Goal: Task Accomplishment & Management: Use online tool/utility

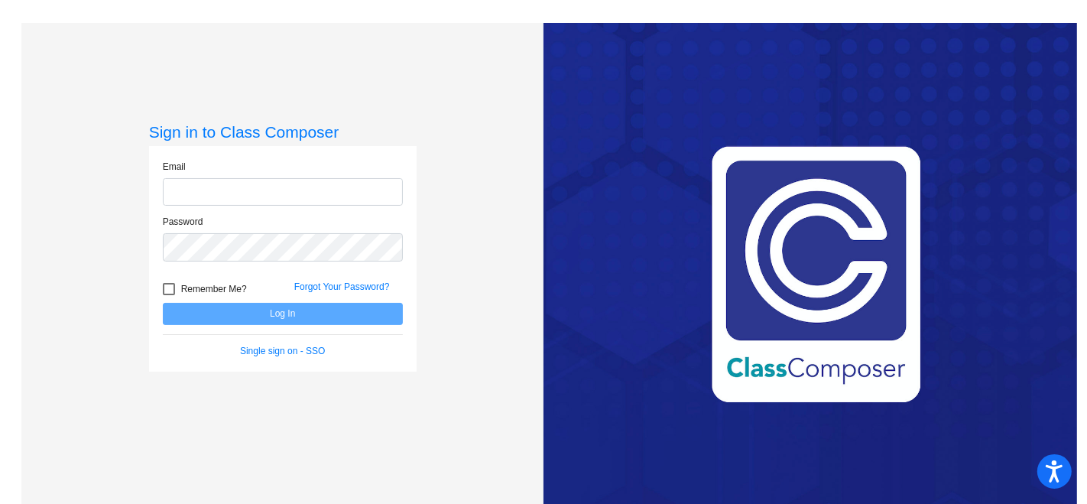
click at [273, 196] on input "email" at bounding box center [283, 192] width 240 height 28
type input "remleys@monroe.wednet.edu"
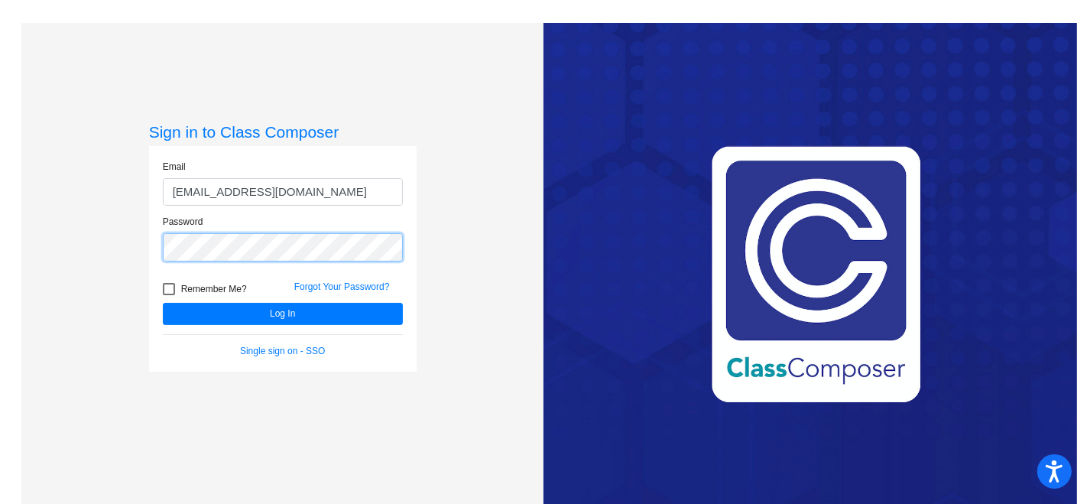
click at [163, 303] on button "Log In" at bounding box center [283, 314] width 240 height 22
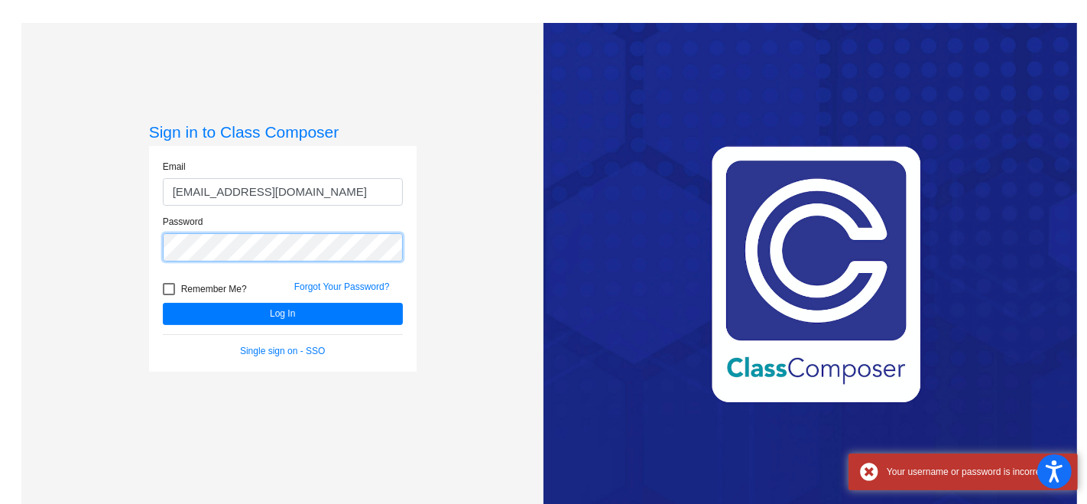
click at [163, 303] on button "Log In" at bounding box center [283, 314] width 240 height 22
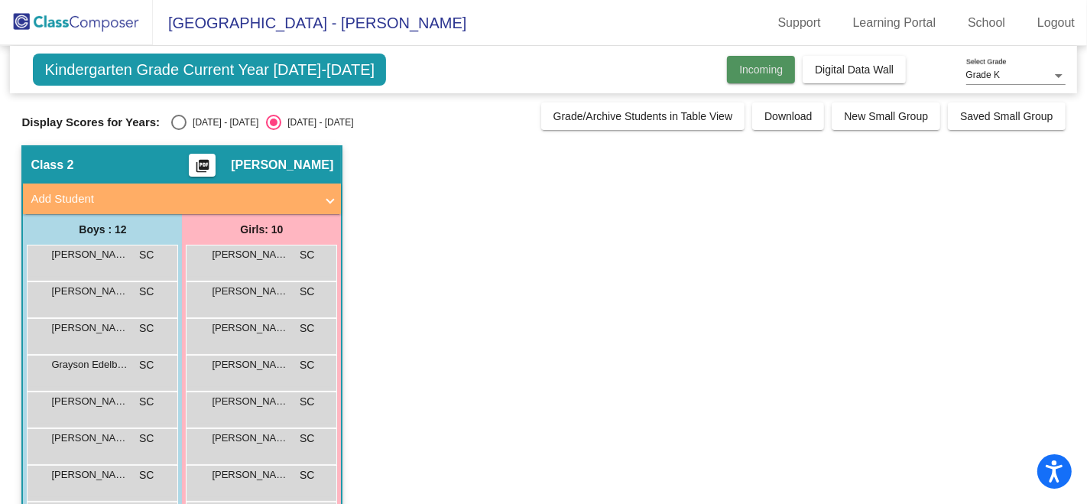
click at [742, 63] on span "Incoming" at bounding box center [761, 69] width 44 height 12
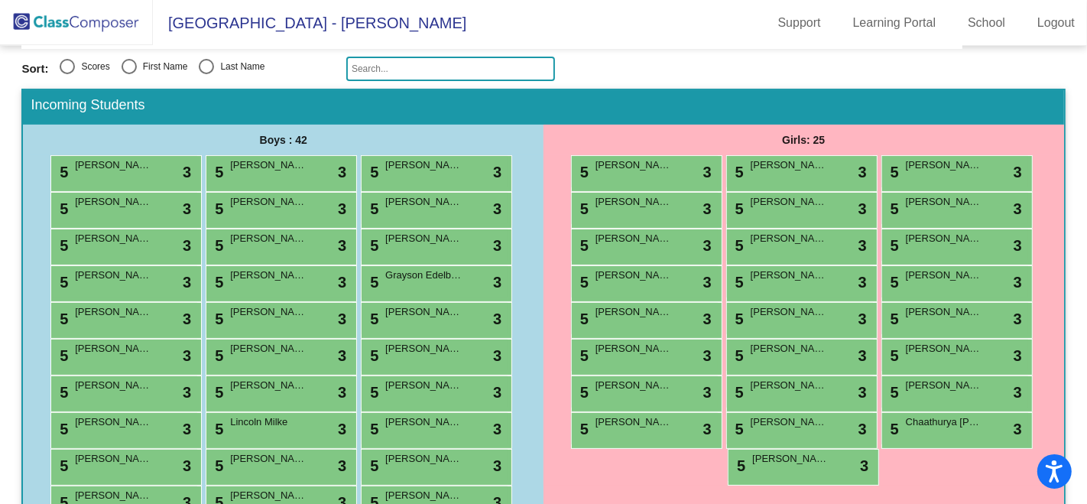
scroll to position [172, 0]
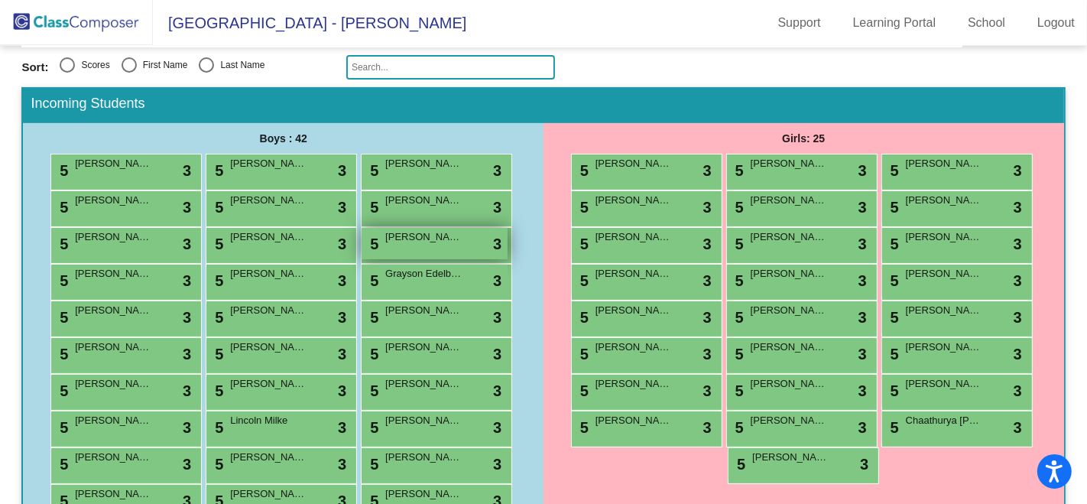
click at [399, 235] on span "Carter Bowles" at bounding box center [423, 236] width 76 height 15
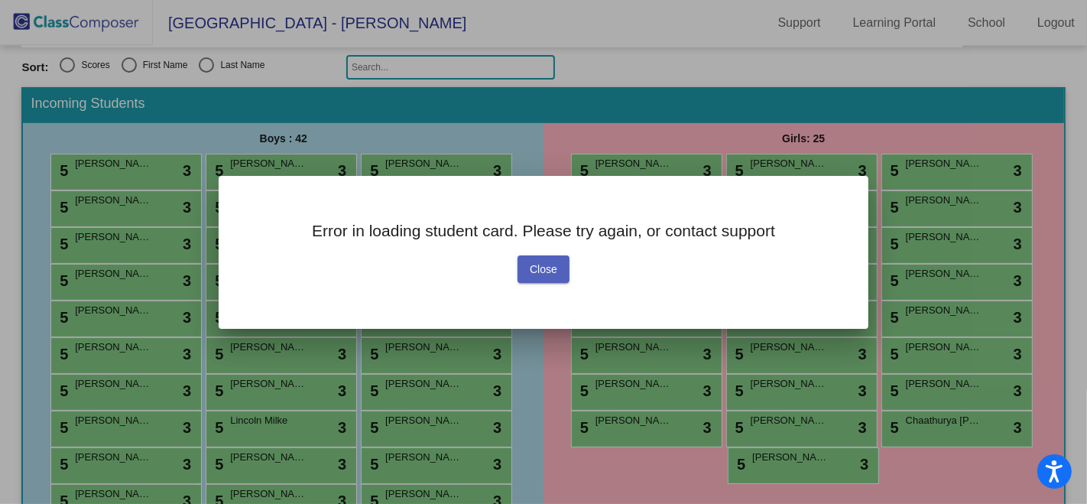
click at [530, 282] on button "Close" at bounding box center [544, 269] width 52 height 28
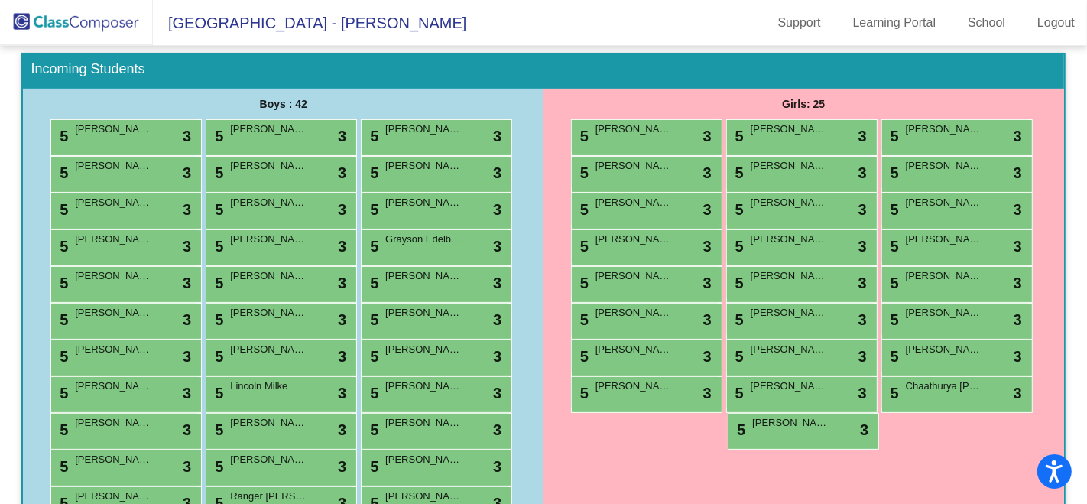
scroll to position [205, 0]
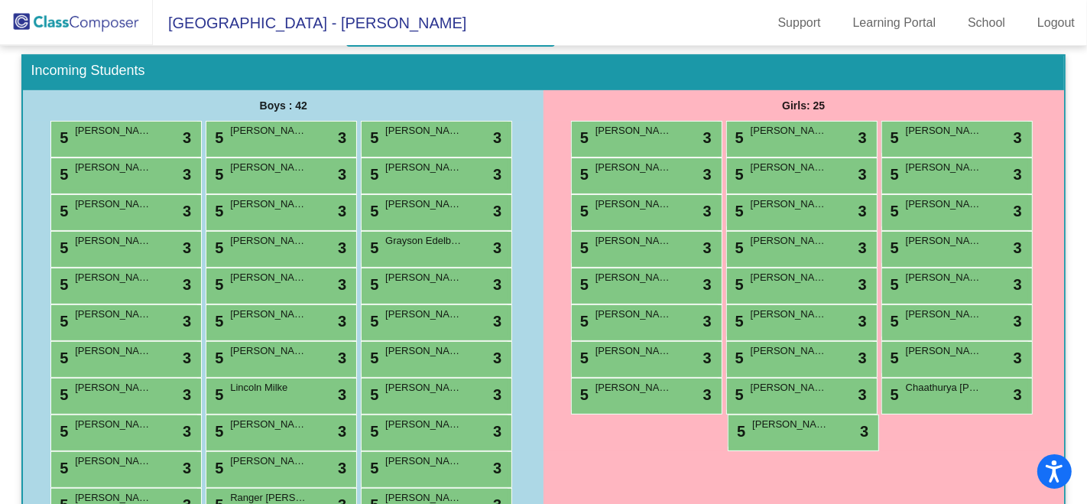
click at [537, 372] on div "5 Parker Adams-Drawsky lock do_not_disturb_alt 3 5 Vladislav Akolzin lock do_no…" at bounding box center [283, 378] width 521 height 514
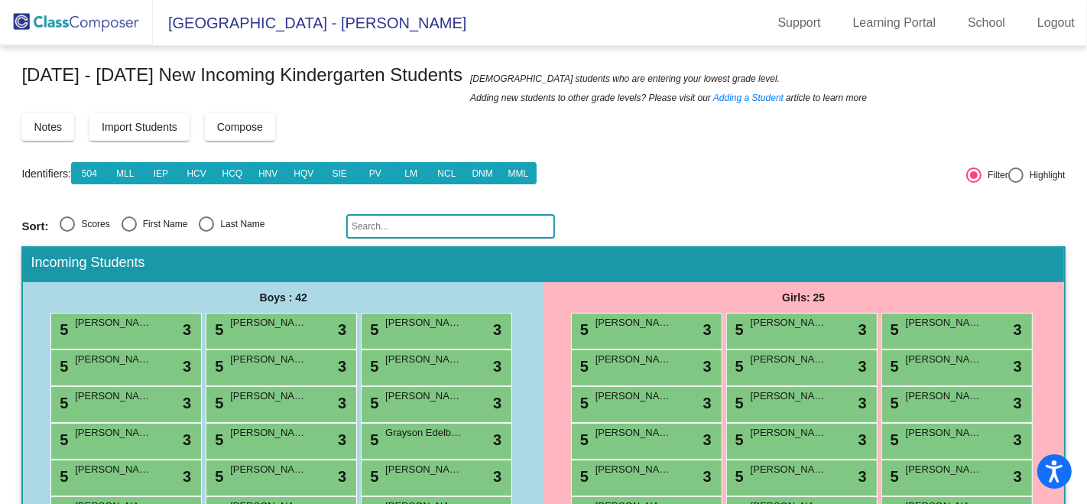
scroll to position [0, 0]
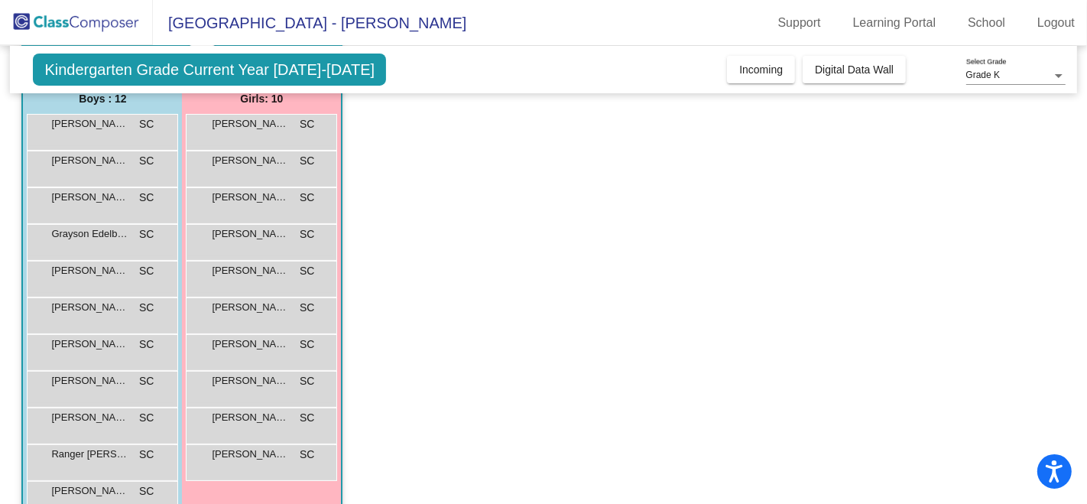
scroll to position [131, 0]
